Goal: Task Accomplishment & Management: Manage account settings

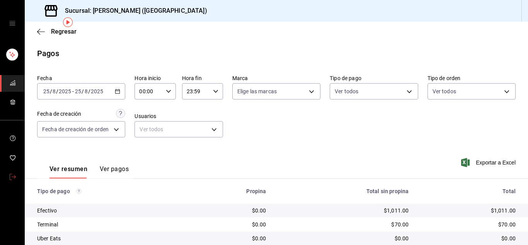
scroll to position [31, 0]
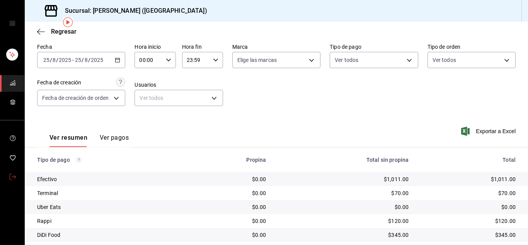
click at [14, 175] on icon "mailbox folders" at bounding box center [13, 176] width 6 height 6
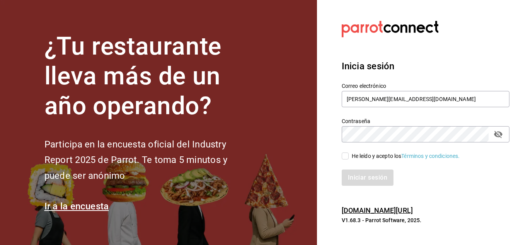
click at [346, 155] on input "He leído y acepto los Términos y condiciones." at bounding box center [344, 155] width 7 height 7
checkbox input "true"
click at [357, 173] on button "Iniciar sesión" at bounding box center [367, 177] width 53 height 16
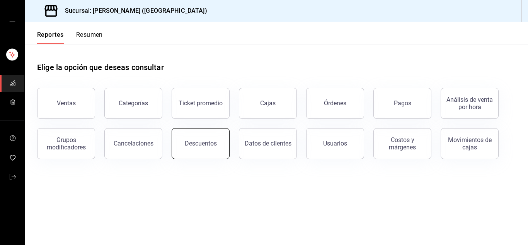
click at [199, 153] on button "Descuentos" at bounding box center [201, 143] width 58 height 31
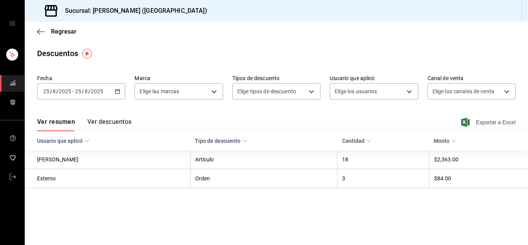
click at [486, 121] on span "Exportar a Excel" at bounding box center [488, 121] width 53 height 9
click at [39, 32] on icon "button" at bounding box center [41, 31] width 8 height 0
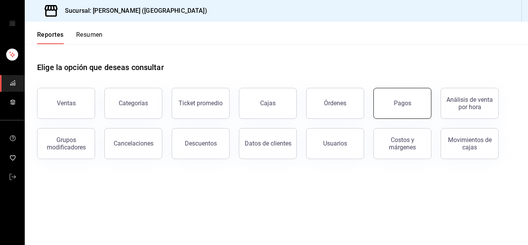
click at [399, 106] on div "Pagos" at bounding box center [402, 102] width 17 height 7
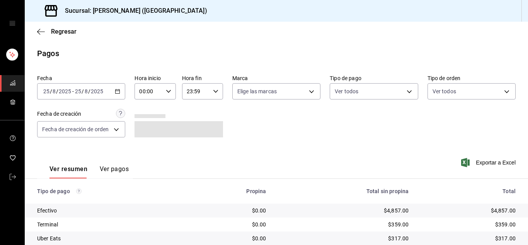
scroll to position [55, 0]
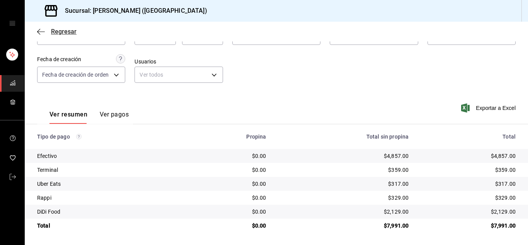
click at [40, 31] on icon "button" at bounding box center [41, 31] width 8 height 7
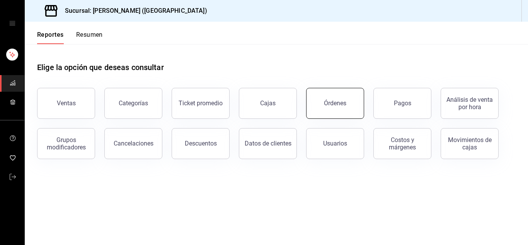
click at [338, 104] on div "Órdenes" at bounding box center [335, 102] width 22 height 7
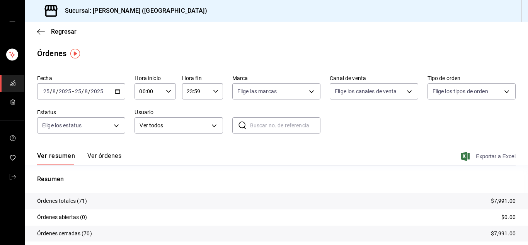
click at [484, 157] on span "Exportar a Excel" at bounding box center [488, 155] width 53 height 9
click at [39, 31] on icon "button" at bounding box center [41, 31] width 8 height 7
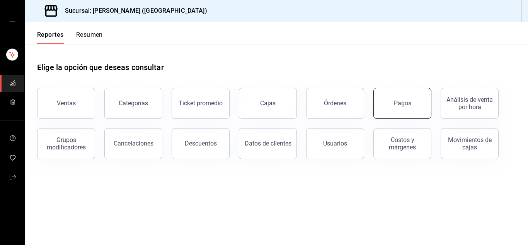
click at [395, 107] on button "Pagos" at bounding box center [402, 103] width 58 height 31
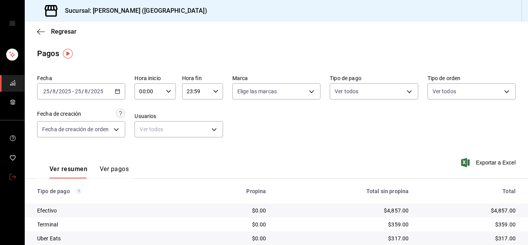
click at [14, 176] on icon "mailbox folders" at bounding box center [13, 176] width 6 height 6
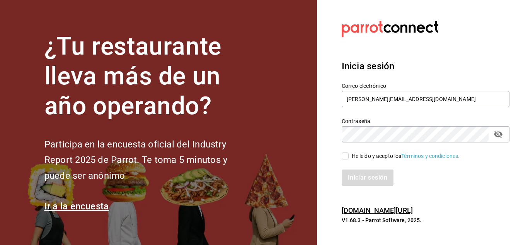
click at [344, 153] on input "He leído y acepto los Términos y condiciones." at bounding box center [344, 155] width 7 height 7
checkbox input "true"
click at [354, 172] on button "Iniciar sesión" at bounding box center [367, 177] width 53 height 16
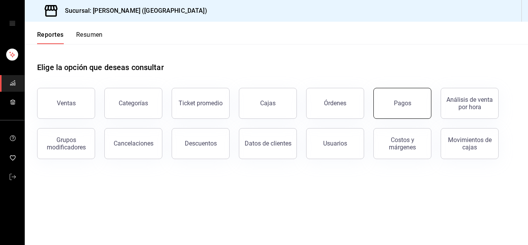
click at [386, 97] on button "Pagos" at bounding box center [402, 103] width 58 height 31
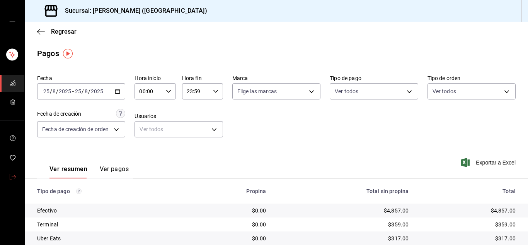
click at [14, 175] on icon "mailbox folders" at bounding box center [13, 176] width 6 height 6
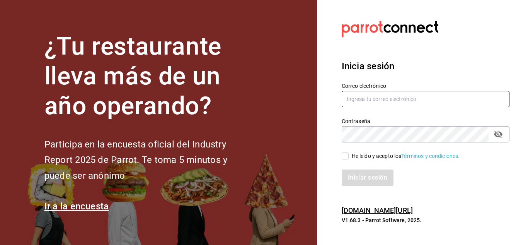
type input "urbina.kenia2010@gmail.com"
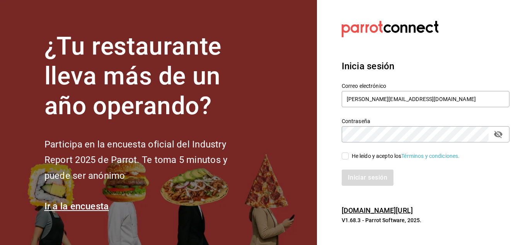
click at [344, 156] on input "He leído y acepto los Términos y condiciones." at bounding box center [344, 155] width 7 height 7
checkbox input "true"
click at [360, 178] on button "Iniciar sesión" at bounding box center [367, 177] width 53 height 16
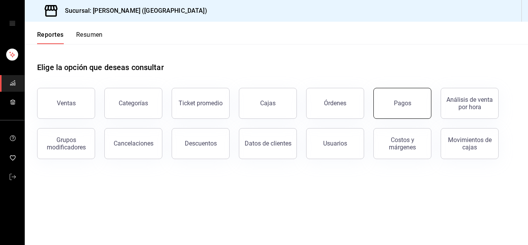
click at [403, 98] on button "Pagos" at bounding box center [402, 103] width 58 height 31
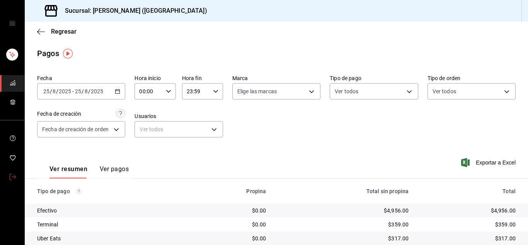
click at [14, 175] on icon "mailbox folders" at bounding box center [13, 176] width 6 height 6
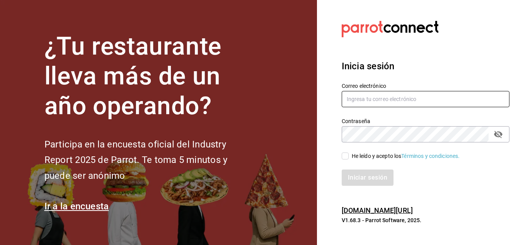
type input "[PERSON_NAME][EMAIL_ADDRESS][DOMAIN_NAME]"
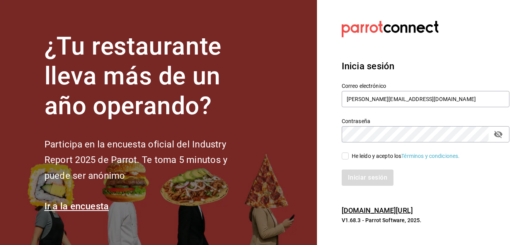
click at [347, 154] on input "He leído y acepto los Términos y condiciones." at bounding box center [344, 155] width 7 height 7
checkbox input "true"
click at [354, 177] on button "Iniciar sesión" at bounding box center [367, 177] width 53 height 16
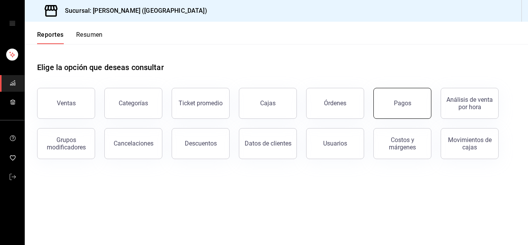
click at [411, 105] on button "Pagos" at bounding box center [402, 103] width 58 height 31
